Goal: Task Accomplishment & Management: Use online tool/utility

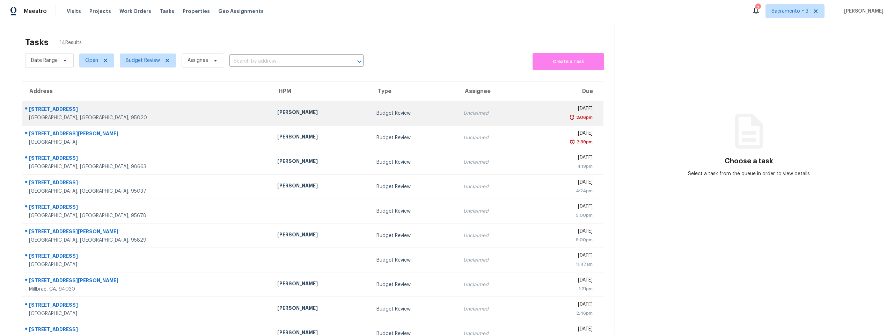
click at [377, 114] on div "Budget Review" at bounding box center [415, 113] width 76 height 7
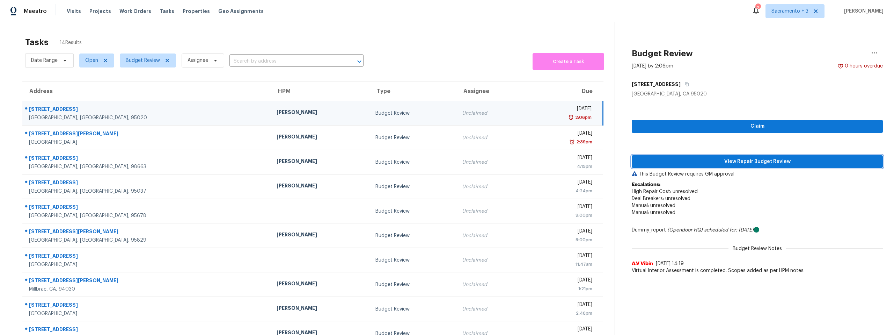
click at [739, 160] on span "View Repair Budget Review" at bounding box center [758, 161] width 240 height 9
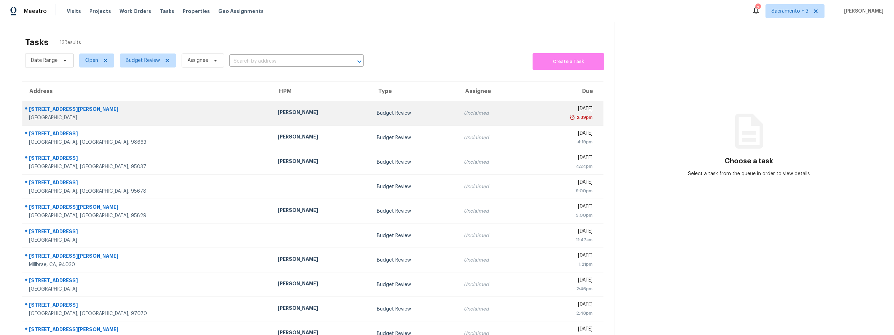
click at [58, 122] on td "7104 Dawn View Ct Citrus Heights, CA, 95621" at bounding box center [147, 113] width 250 height 24
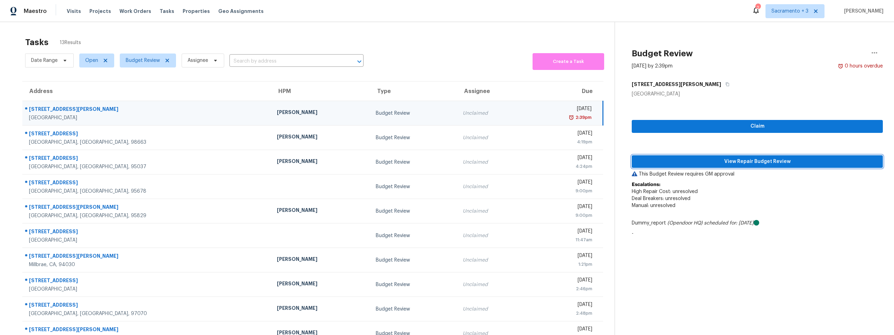
click at [787, 161] on span "View Repair Budget Review" at bounding box center [758, 161] width 240 height 9
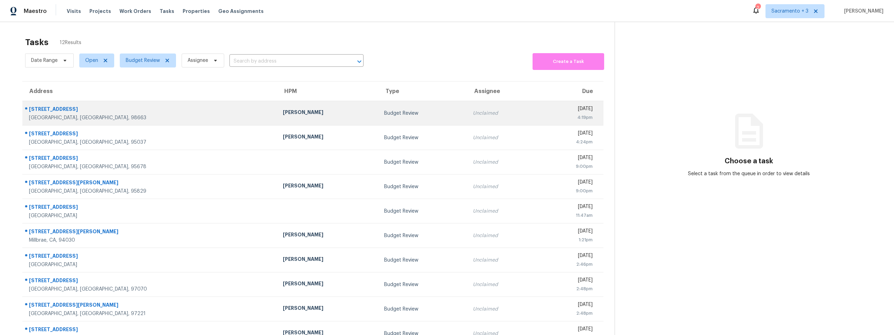
click at [71, 113] on div "[STREET_ADDRESS]" at bounding box center [150, 110] width 243 height 9
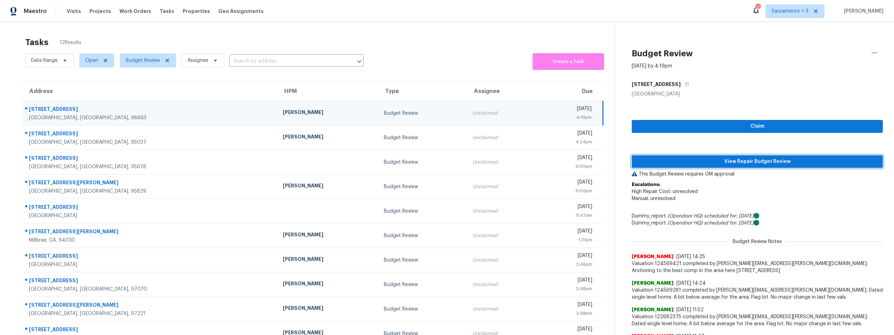
click at [759, 163] on span "View Repair Budget Review" at bounding box center [758, 161] width 240 height 9
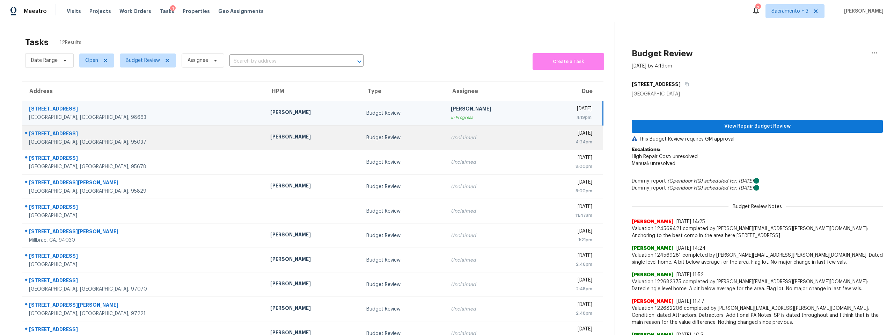
click at [51, 139] on div "[GEOGRAPHIC_DATA], [GEOGRAPHIC_DATA], 95037" at bounding box center [144, 142] width 230 height 7
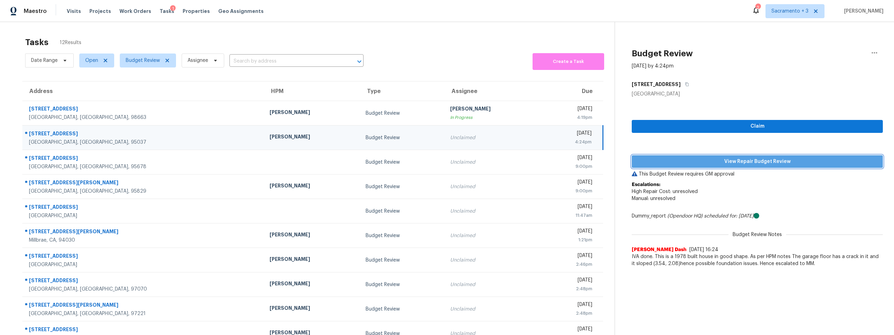
click at [712, 157] on span "View Repair Budget Review" at bounding box center [758, 161] width 240 height 9
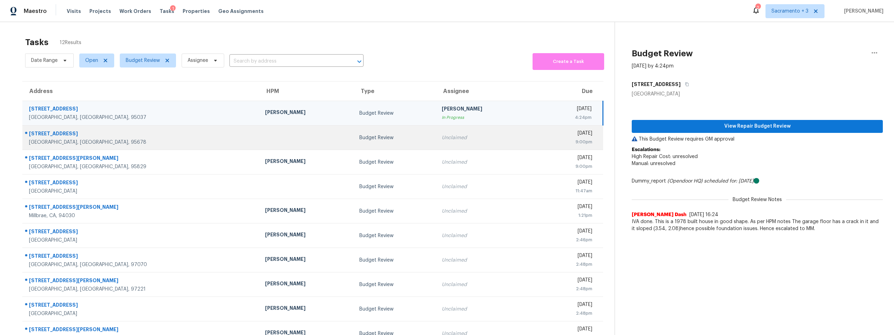
click at [78, 142] on div "[GEOGRAPHIC_DATA], [GEOGRAPHIC_DATA], 95678" at bounding box center [141, 142] width 225 height 7
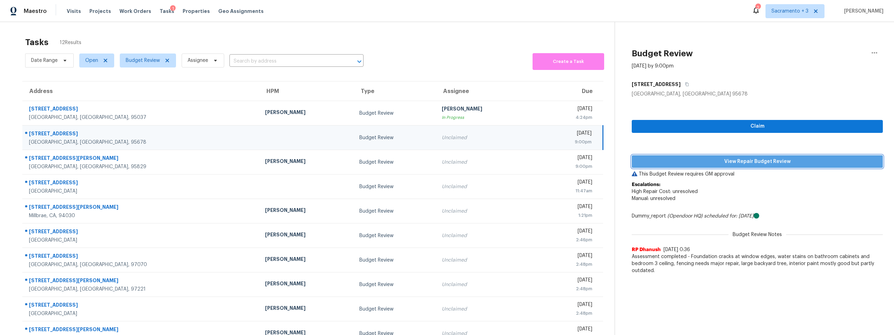
click at [749, 160] on span "View Repair Budget Review" at bounding box center [758, 161] width 240 height 9
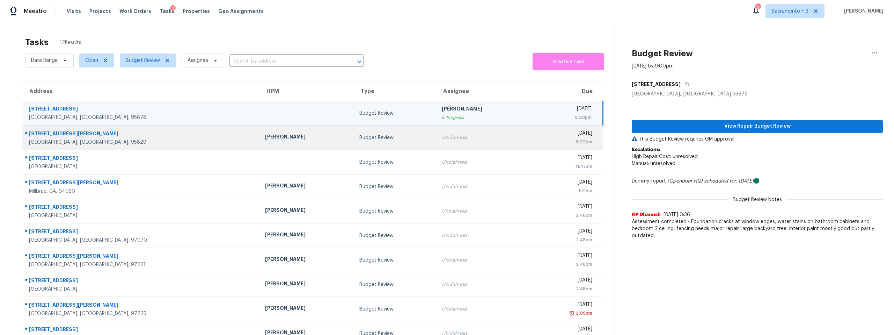
click at [71, 134] on div "9181 Beaulieu Way" at bounding box center [141, 134] width 225 height 9
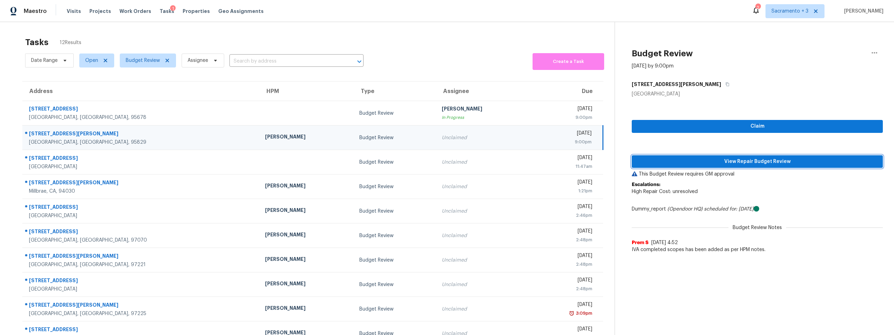
click at [734, 158] on span "View Repair Budget Review" at bounding box center [758, 161] width 240 height 9
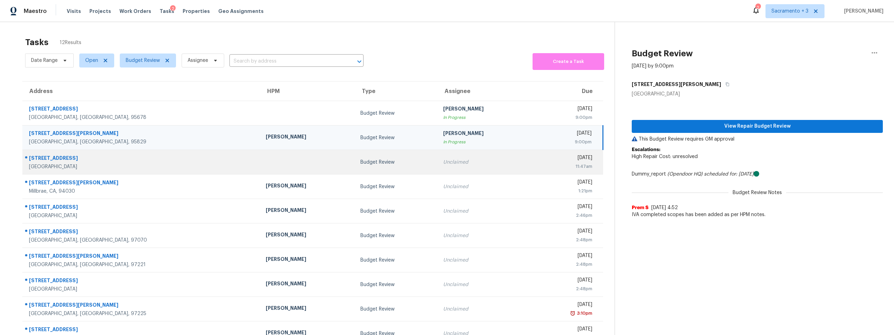
click at [67, 156] on div "[STREET_ADDRESS]" at bounding box center [142, 158] width 226 height 9
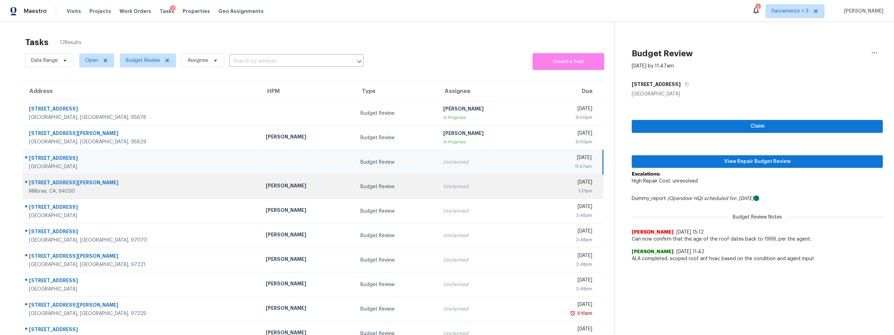
click at [58, 188] on div "Millbrae, CA, 94030" at bounding box center [142, 191] width 226 height 7
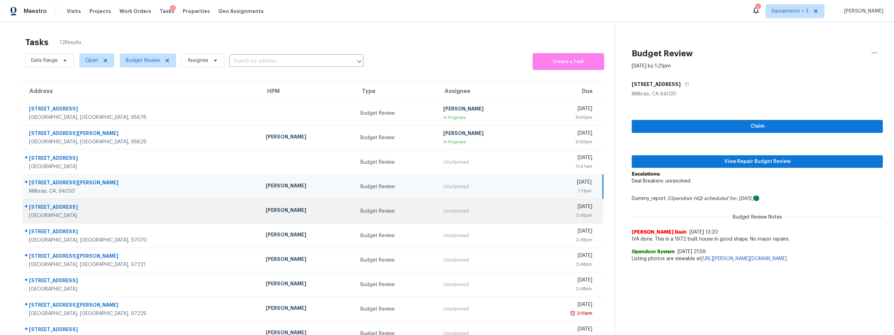
click at [36, 207] on div "5424 Coral Creek Way" at bounding box center [142, 207] width 226 height 9
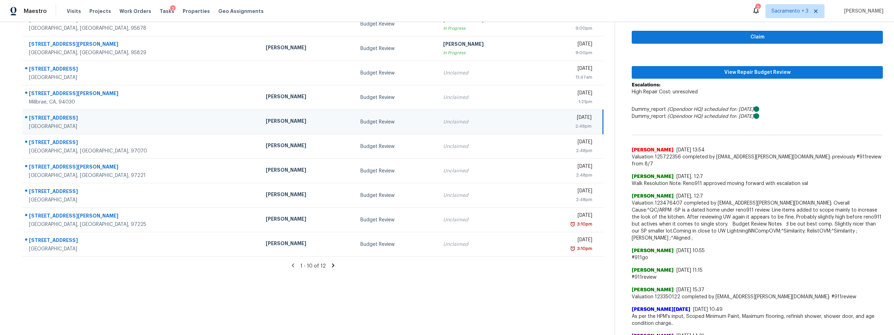
scroll to position [96, 0]
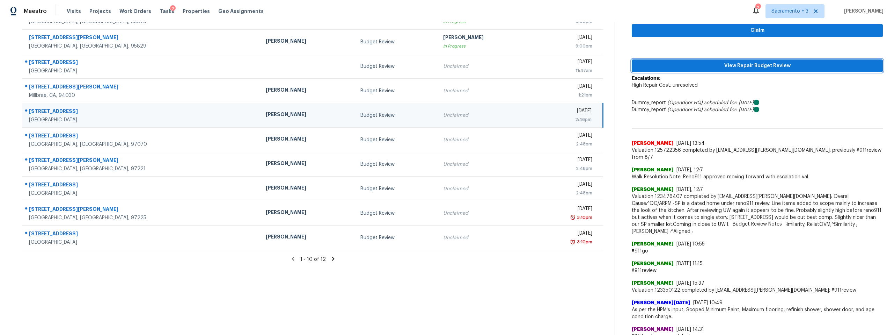
click at [759, 67] on span "View Repair Budget Review" at bounding box center [758, 65] width 240 height 9
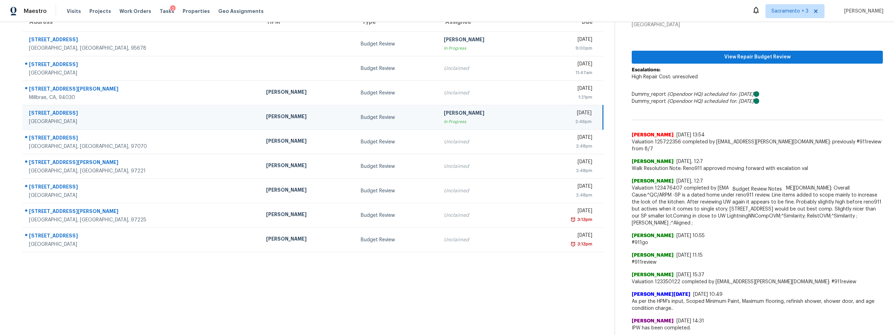
scroll to position [61, 0]
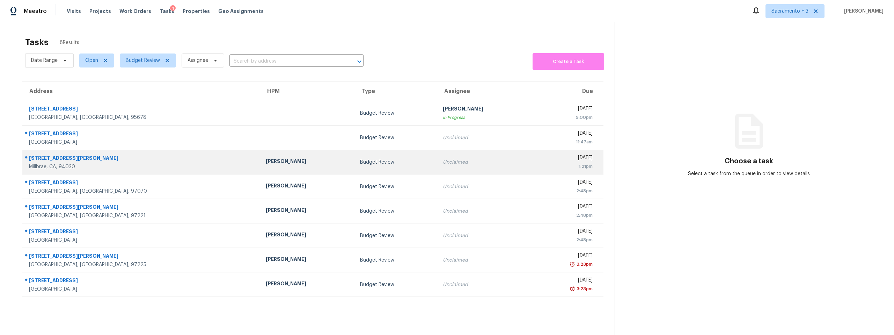
click at [56, 157] on div "[STREET_ADDRESS][PERSON_NAME]" at bounding box center [142, 158] width 226 height 9
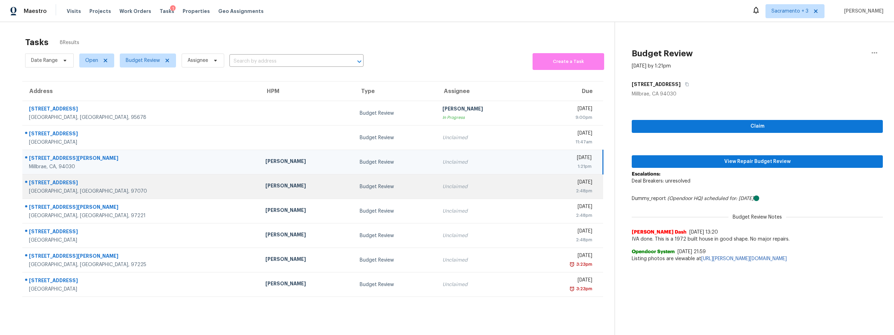
click at [55, 180] on div "[STREET_ADDRESS]" at bounding box center [141, 183] width 225 height 9
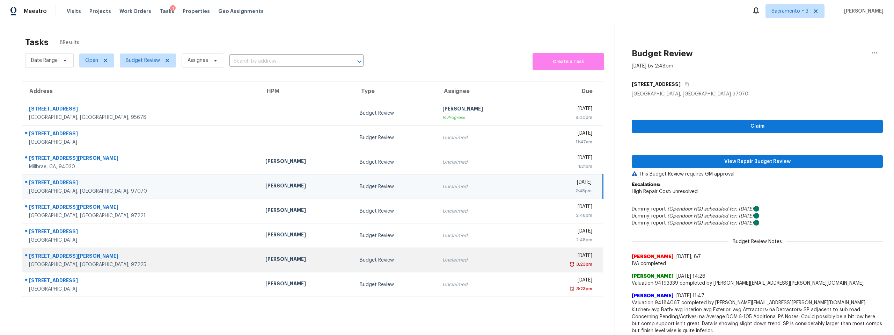
click at [60, 261] on div "[GEOGRAPHIC_DATA], [GEOGRAPHIC_DATA], 97225" at bounding box center [141, 264] width 225 height 7
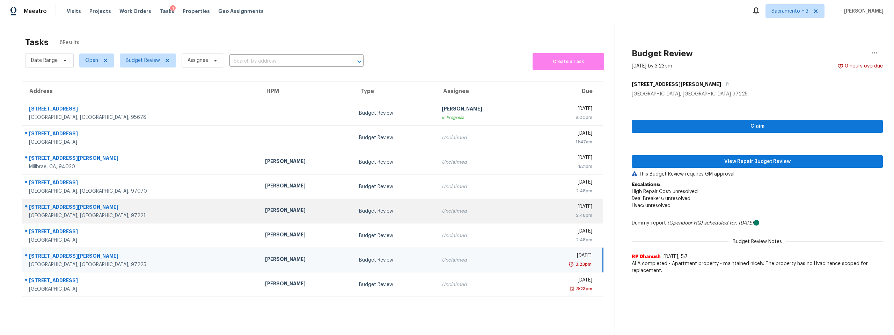
click at [68, 216] on div "[GEOGRAPHIC_DATA], [GEOGRAPHIC_DATA], 97221" at bounding box center [141, 215] width 225 height 7
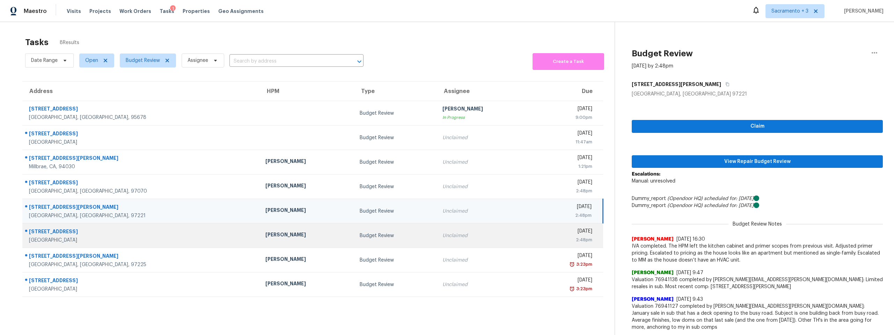
click at [68, 237] on div "[GEOGRAPHIC_DATA]" at bounding box center [141, 240] width 225 height 7
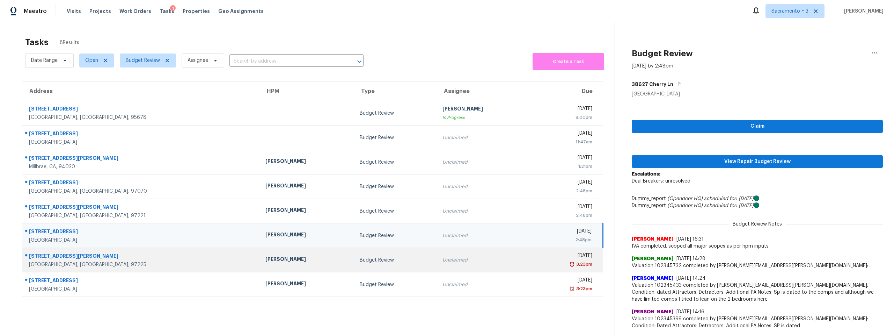
click at [67, 265] on div "[GEOGRAPHIC_DATA], [GEOGRAPHIC_DATA], 97225" at bounding box center [141, 264] width 225 height 7
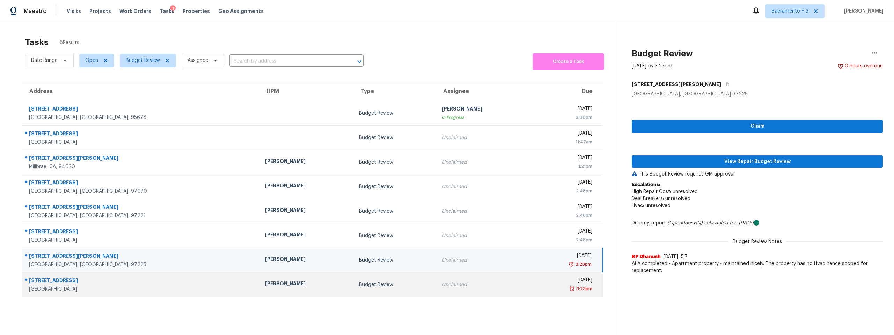
click at [67, 278] on div "6605 Candellaria Ct" at bounding box center [141, 281] width 225 height 9
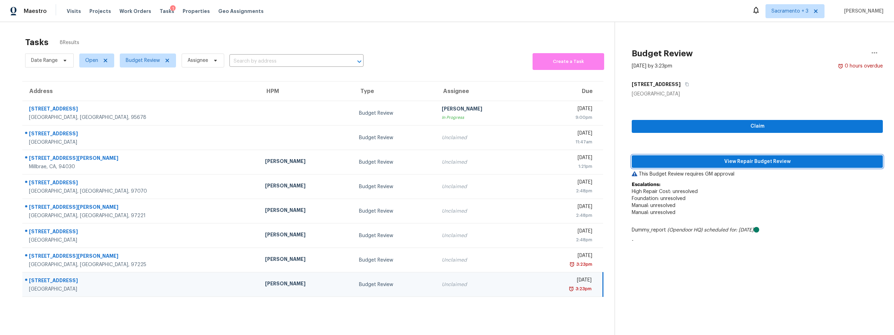
click at [722, 163] on span "View Repair Budget Review" at bounding box center [758, 161] width 240 height 9
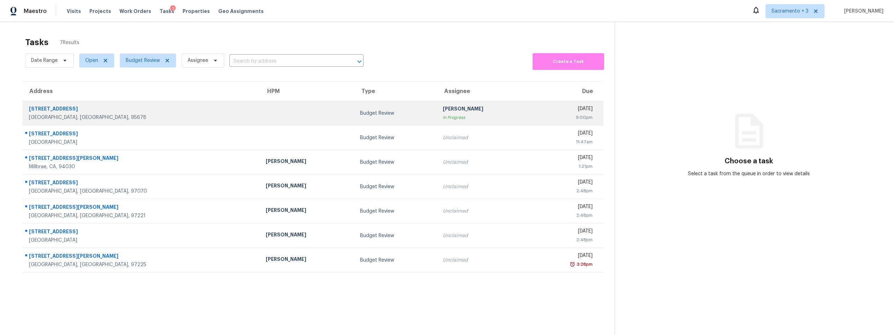
click at [45, 112] on div "[STREET_ADDRESS]" at bounding box center [142, 109] width 226 height 9
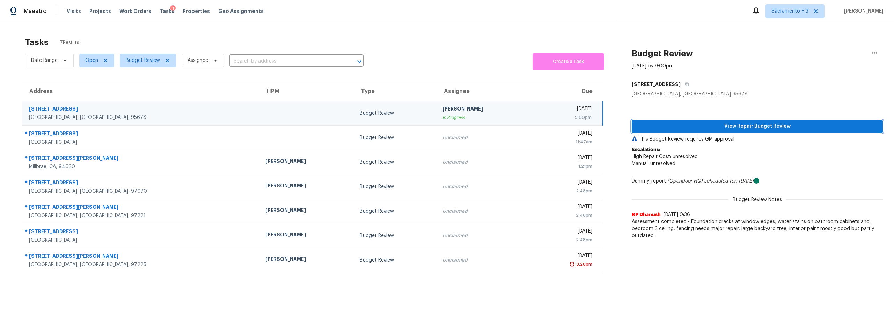
click at [732, 126] on span "View Repair Budget Review" at bounding box center [758, 126] width 240 height 9
